Goal: Transaction & Acquisition: Purchase product/service

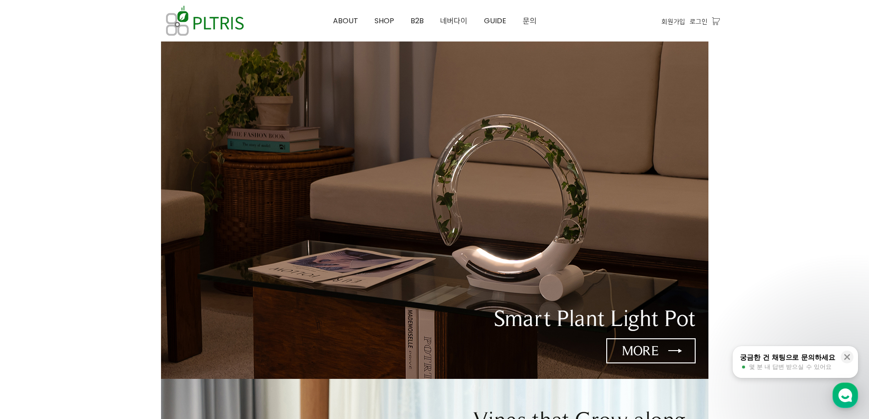
scroll to position [137, 0]
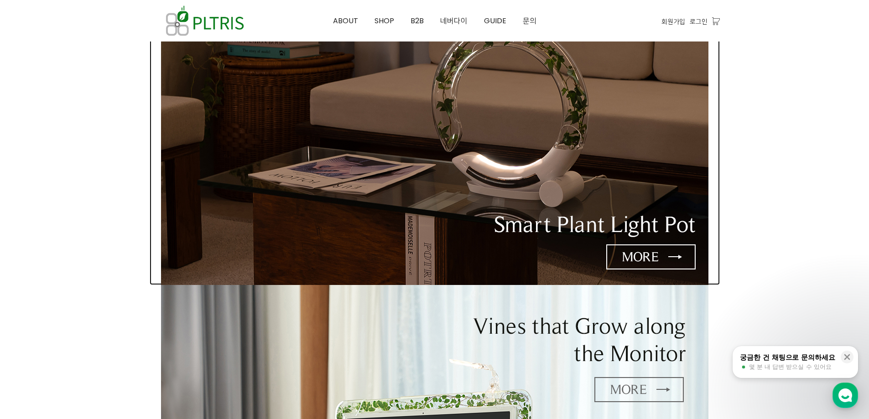
click at [637, 254] on img at bounding box center [434, 104] width 547 height 362
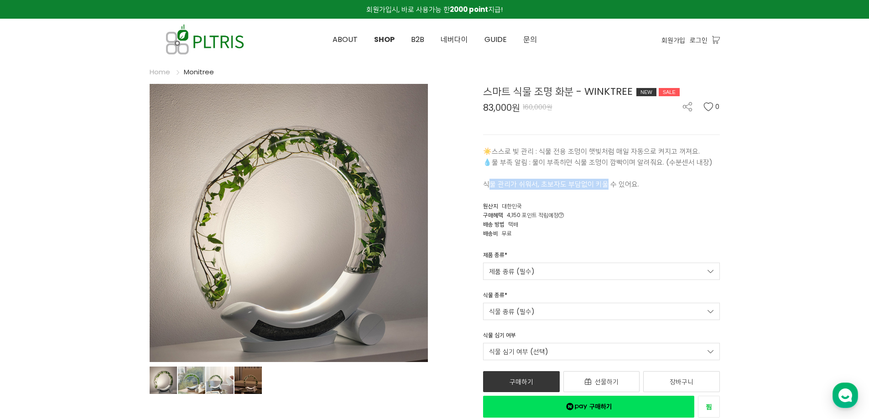
drag, startPoint x: 537, startPoint y: 183, endPoint x: 607, endPoint y: 183, distance: 70.7
click at [607, 183] on p "식물 관리가 쉬워서, 초보자도 부담없이 키울 수 있어요." at bounding box center [601, 184] width 237 height 11
click at [605, 198] on div "스마트 식물 조명 화분 - WINKTREE NEW SALE 83,000원 160,000원 0 ☀️스스로 빛 관리 : 식물 전용 조명이 햇빛처럼…" at bounding box center [580, 251] width 278 height 334
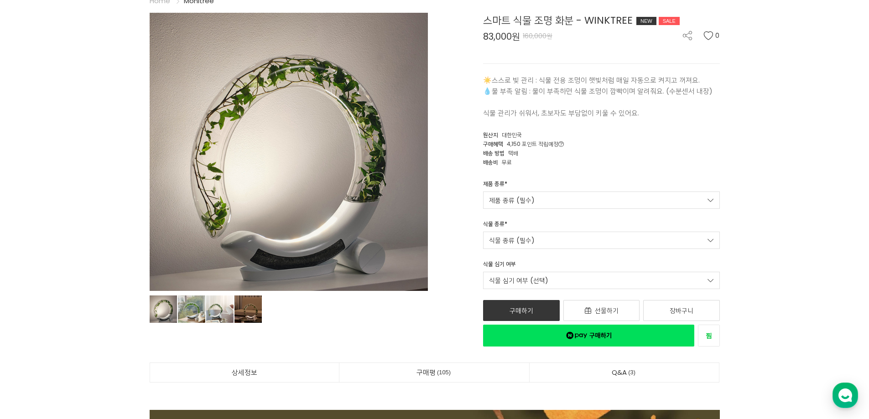
scroll to position [91, 0]
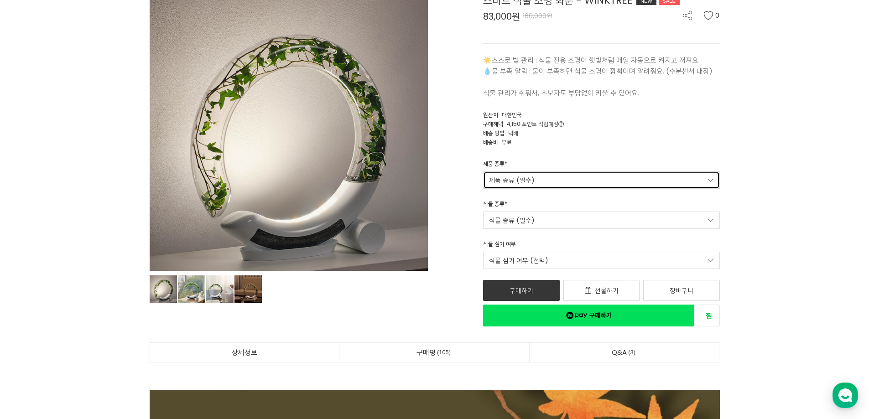
click at [535, 185] on link "제품 종류 (필수)" at bounding box center [601, 179] width 237 height 17
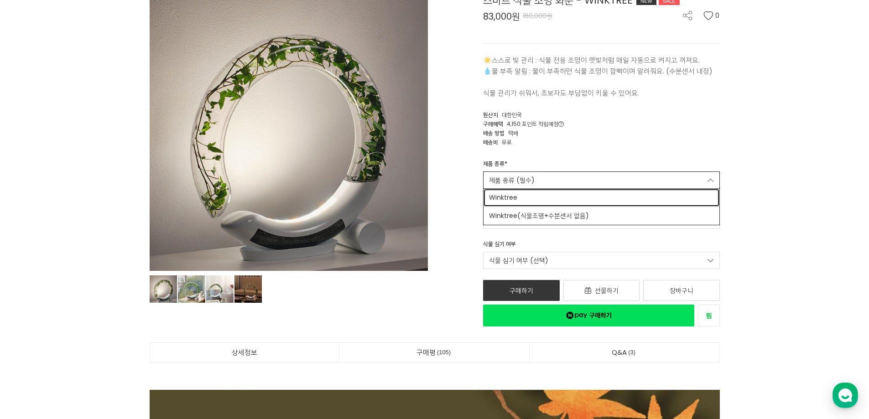
click at [559, 205] on link "Winktree" at bounding box center [601, 198] width 236 height 18
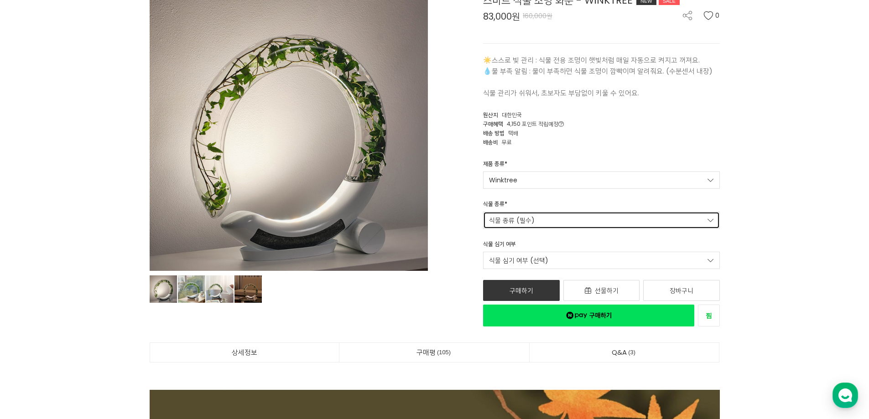
click at [533, 217] on link "식물 종류 (필수)" at bounding box center [601, 220] width 237 height 17
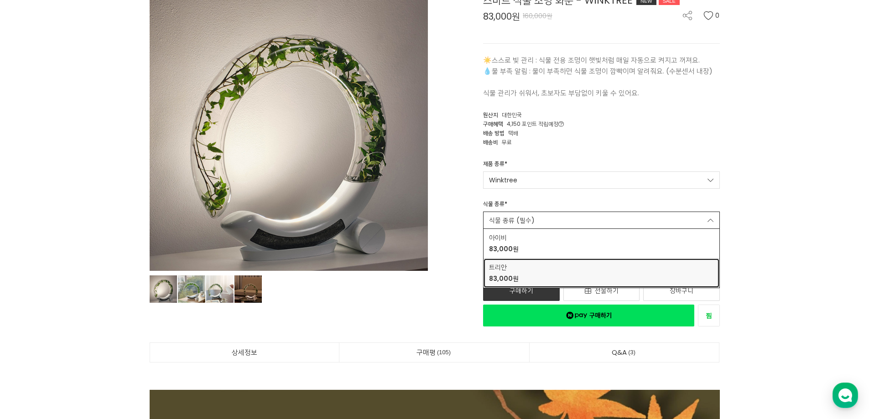
click at [513, 267] on span "트리안" at bounding box center [504, 268] width 30 height 10
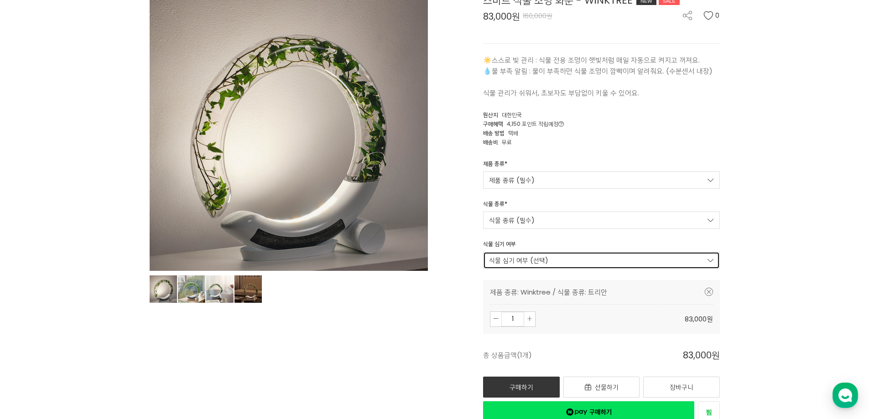
click at [551, 261] on link "식물 심기 여부 (선택)" at bounding box center [601, 260] width 237 height 17
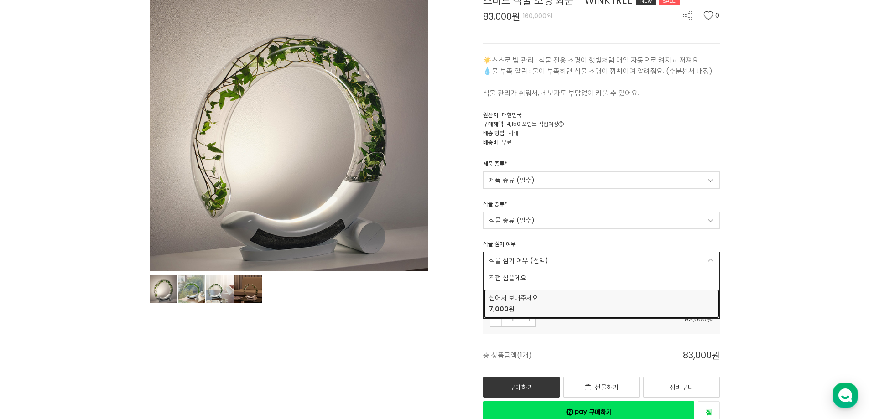
click at [514, 302] on span "심어서 보내주세요" at bounding box center [601, 298] width 225 height 10
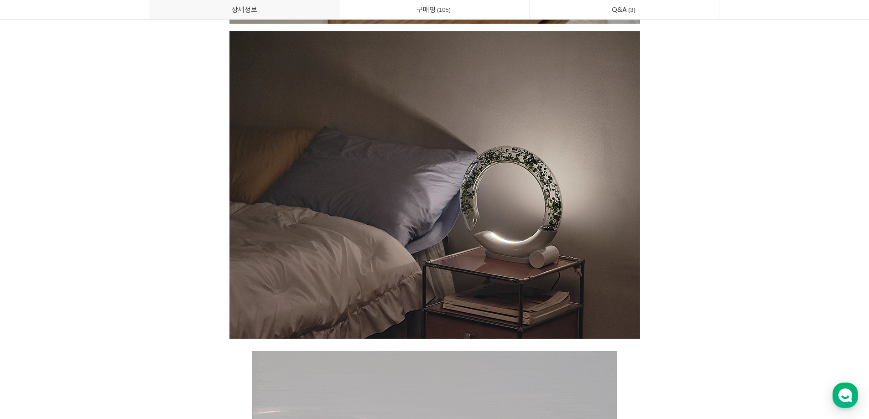
scroll to position [2280, 0]
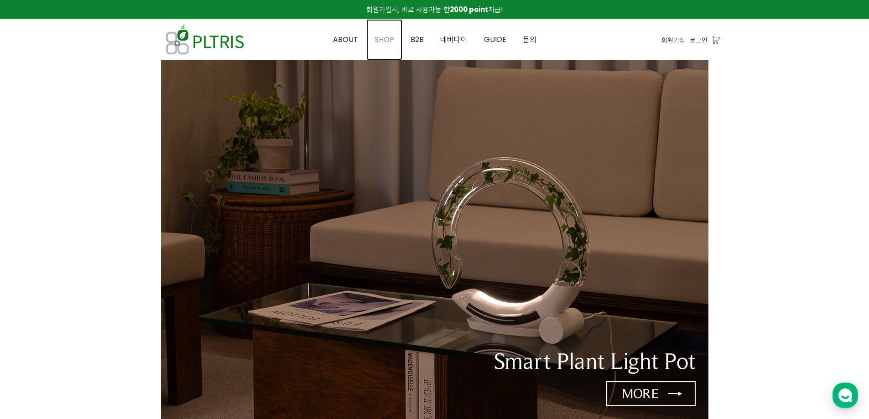
click at [382, 40] on span "SHOP" at bounding box center [384, 39] width 20 height 10
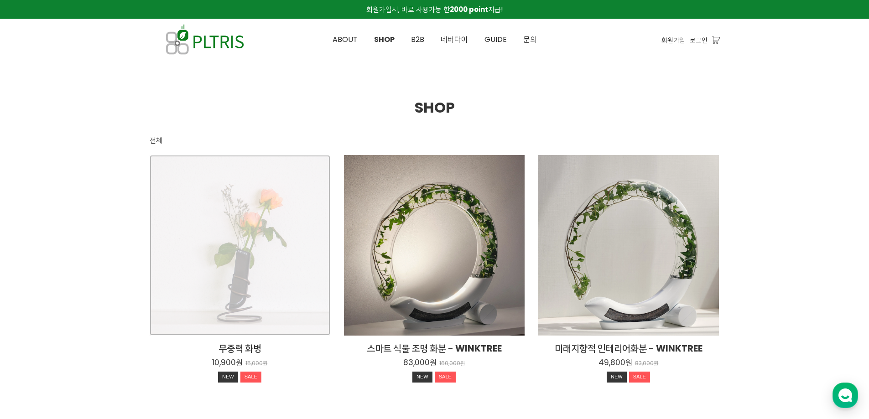
click at [260, 293] on div "무중력 화병 10,900원 15,000원 NEW SALE" at bounding box center [240, 245] width 181 height 181
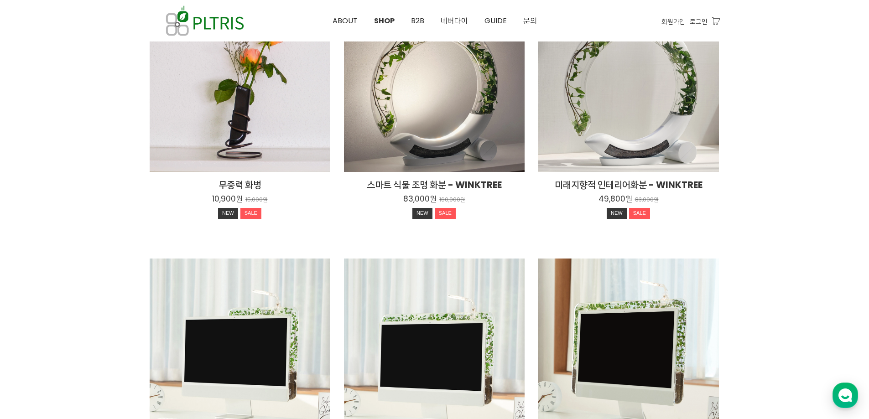
scroll to position [274, 0]
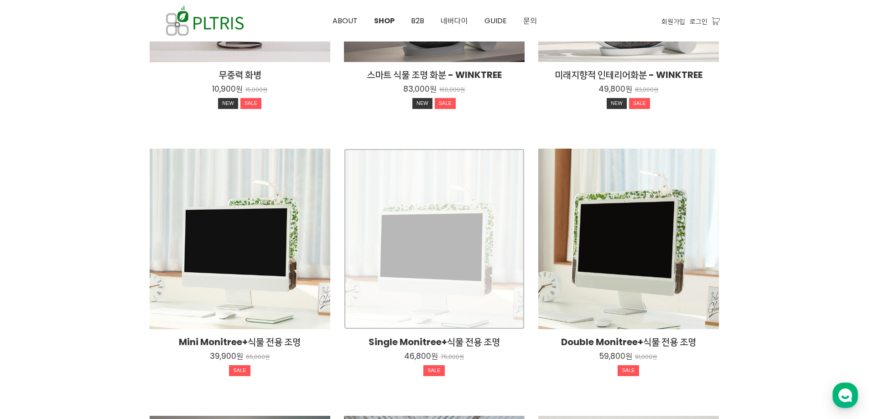
click at [488, 266] on div "Single Monitree+식물 전용 조명 46,800원 75,000원 SALE" at bounding box center [434, 239] width 181 height 181
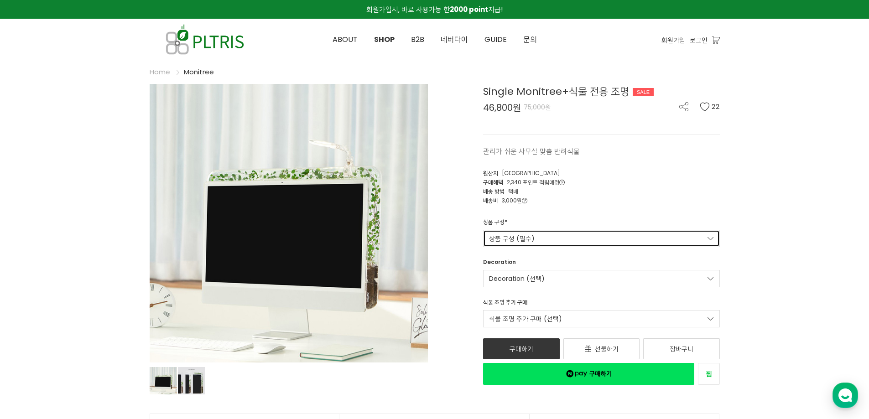
click at [533, 239] on link "상품 구성 (필수)" at bounding box center [601, 238] width 237 height 17
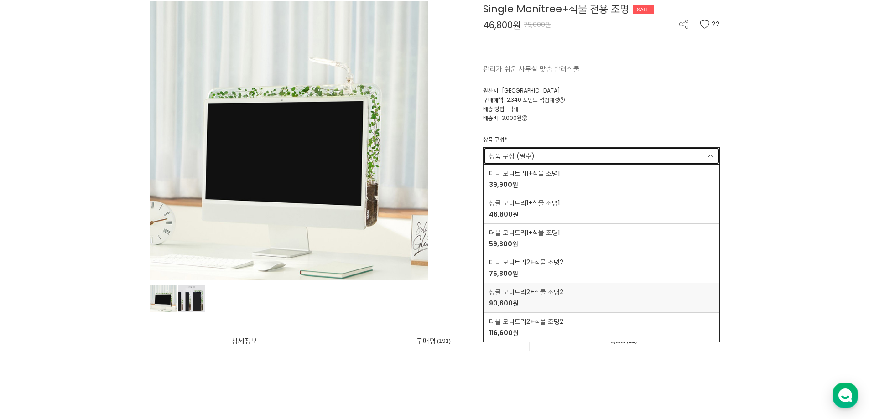
scroll to position [91, 0]
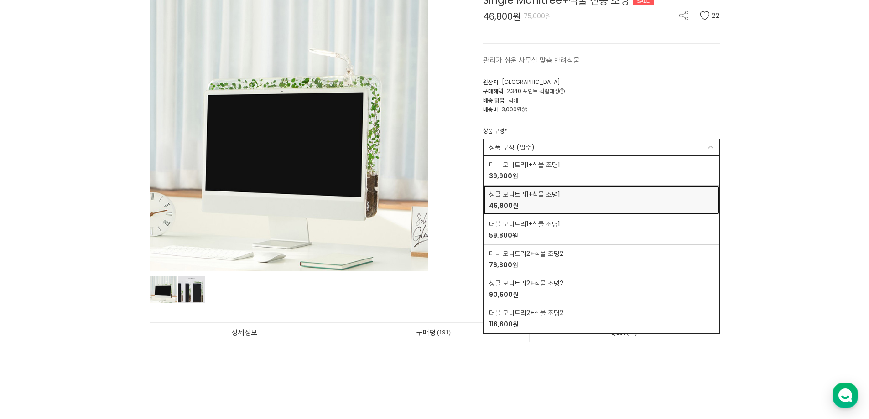
click at [531, 199] on span "싱글 모니트리1+식물 조명1" at bounding box center [524, 195] width 71 height 10
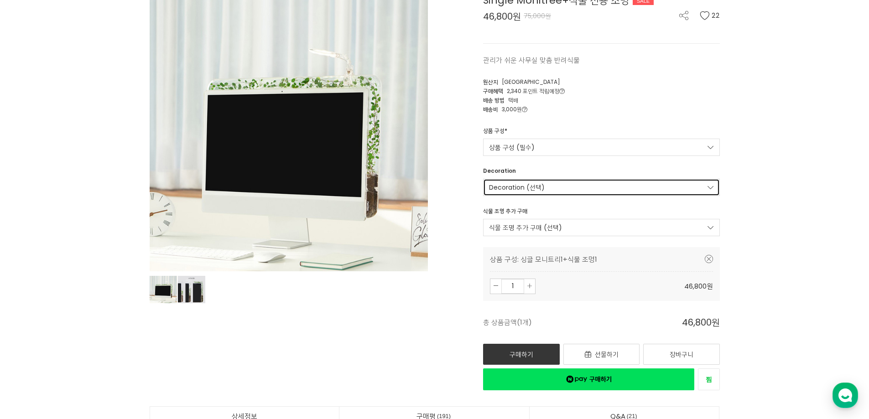
click at [528, 182] on link "Decoration (선택)" at bounding box center [601, 187] width 237 height 17
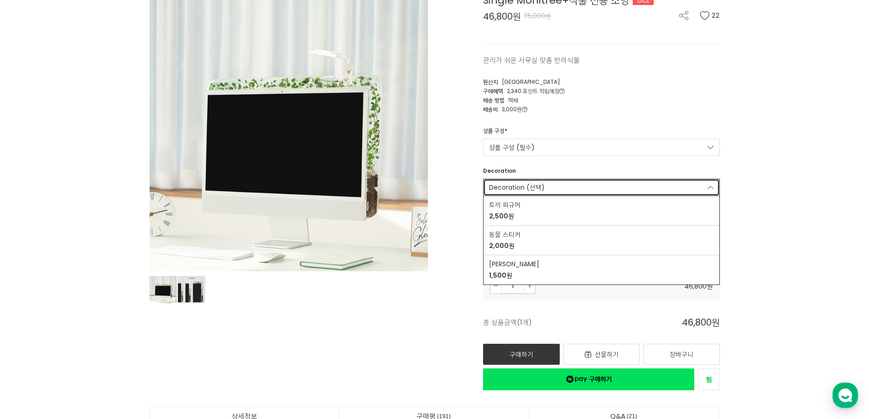
click at [539, 186] on link "Decoration (선택)" at bounding box center [601, 187] width 237 height 17
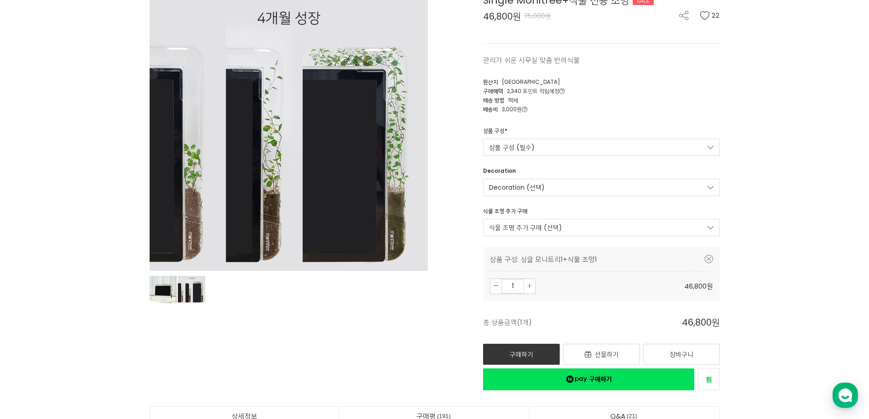
click at [507, 236] on div "Decoration Decoration (선택) 토끼 피규어 2,500원 동물 스티커 2,000원 이파리 스티커 1,500원 식물 조명 추가 …" at bounding box center [601, 207] width 250 height 80
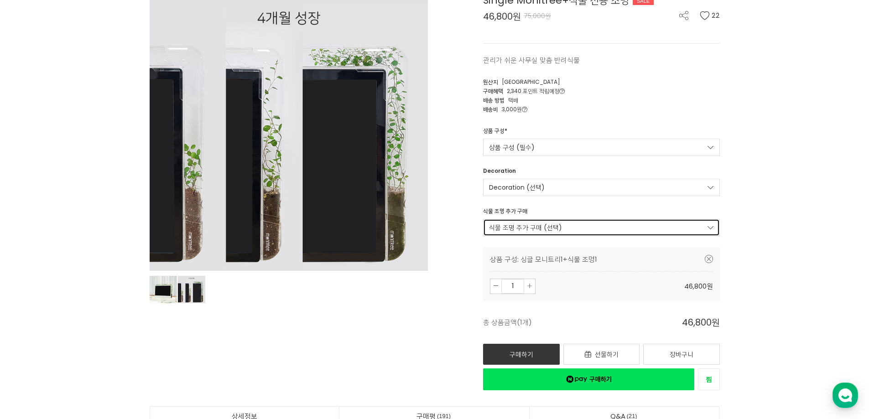
click at [511, 233] on link "식물 조명 추가 구매 (선택)" at bounding box center [601, 227] width 237 height 17
click at [514, 231] on link "식물 조명 추가 구매 (선택)" at bounding box center [601, 227] width 237 height 17
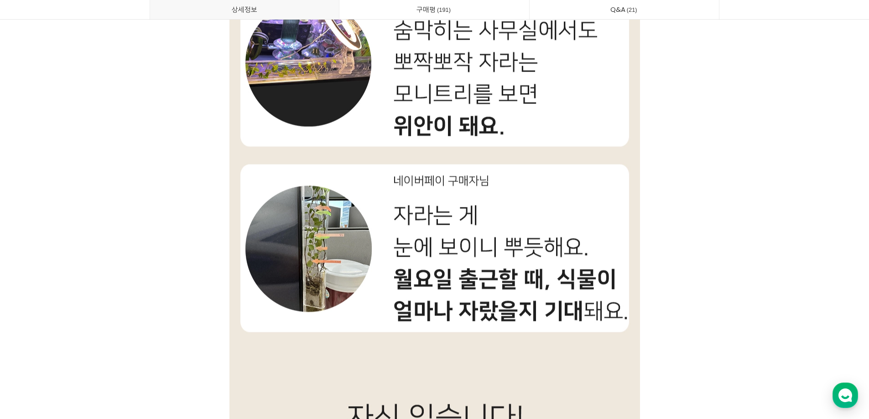
scroll to position [8026, 0]
